Goal: Task Accomplishment & Management: Complete application form

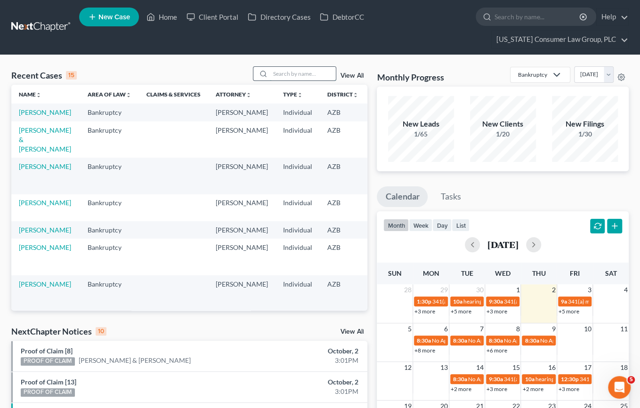
click at [296, 77] on input "search" at bounding box center [303, 74] width 66 height 14
type input "kelsey"
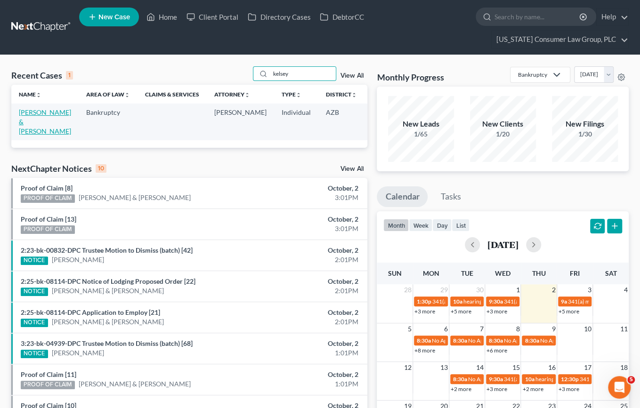
click at [31, 123] on link "[PERSON_NAME] & [PERSON_NAME]" at bounding box center [45, 121] width 52 height 27
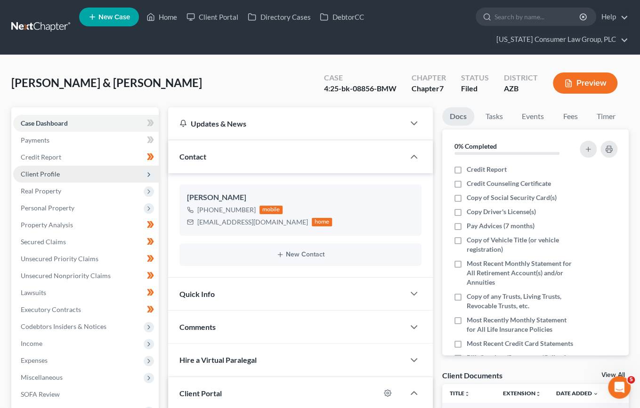
click at [42, 171] on span "Client Profile" at bounding box center [40, 174] width 39 height 8
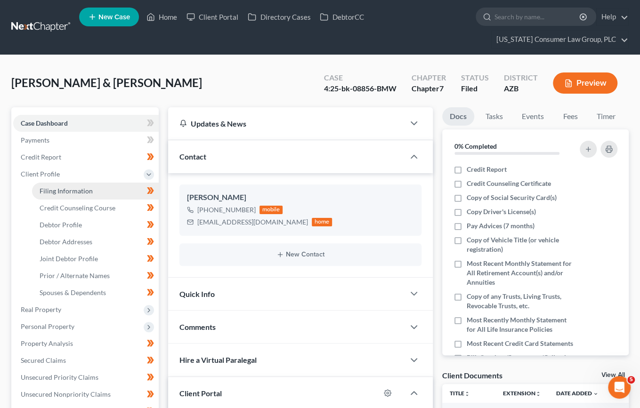
click at [61, 190] on span "Filing Information" at bounding box center [66, 191] width 53 height 8
select select "1"
select select "0"
select select "4"
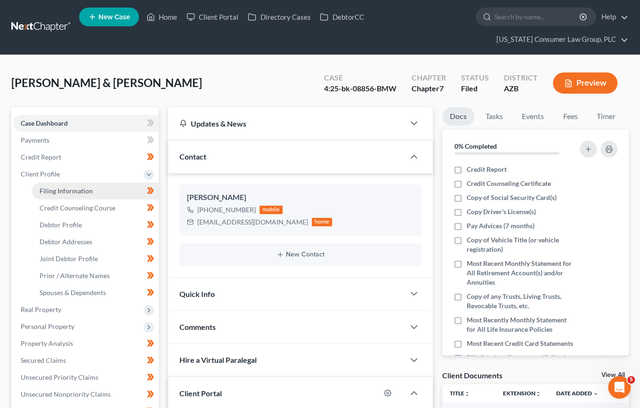
select select "0"
select select "3"
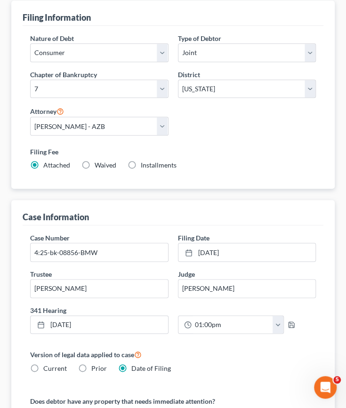
scroll to position [142, 0]
